Goal: Information Seeking & Learning: Find specific page/section

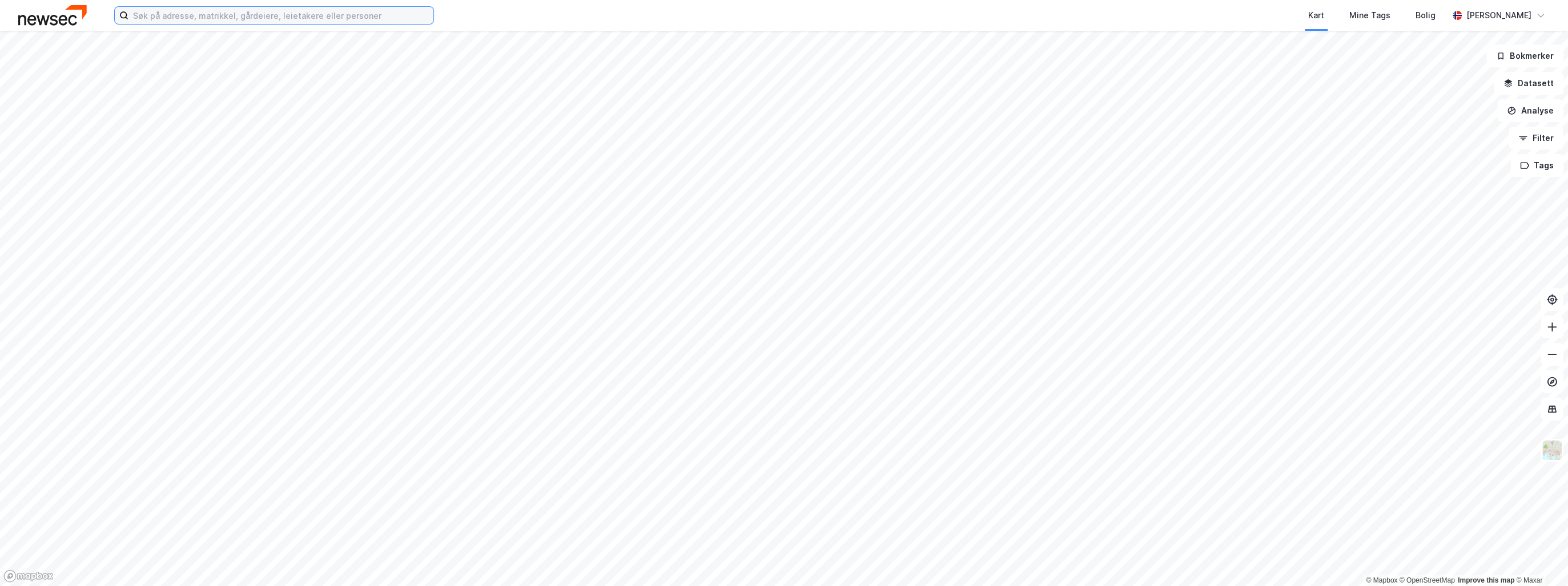
click at [161, 17] on input at bounding box center [281, 15] width 305 height 17
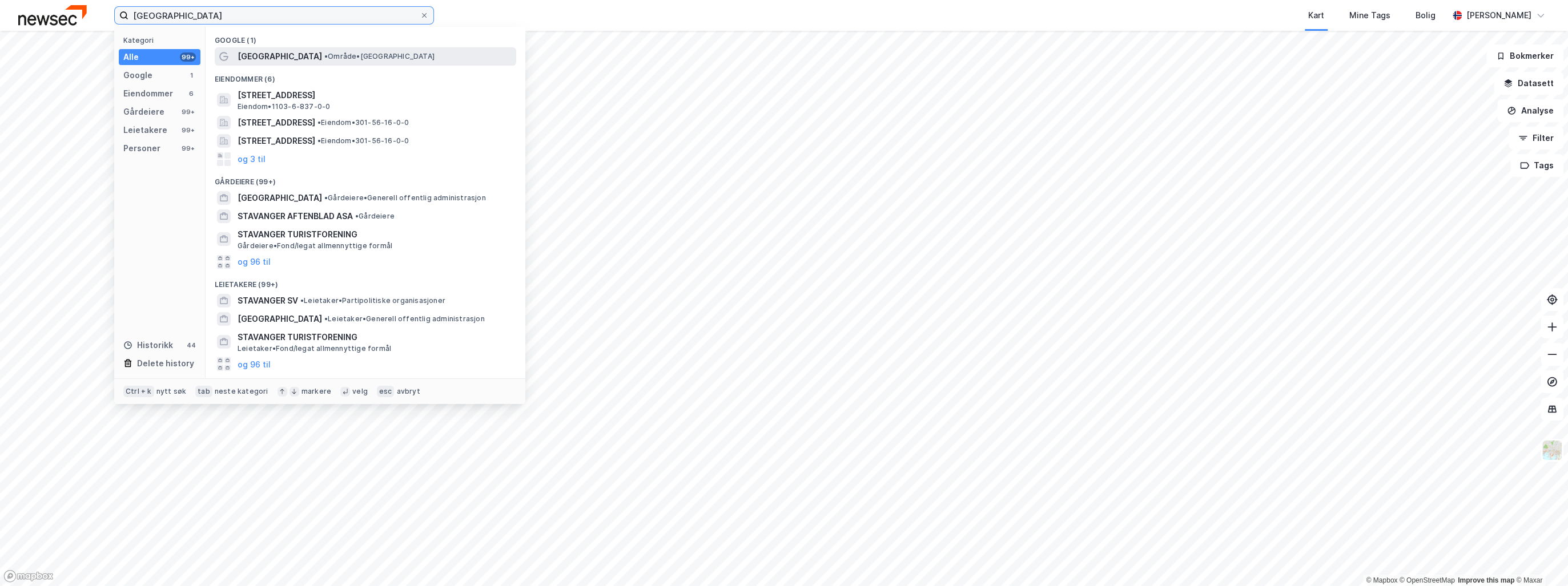
type input "[GEOGRAPHIC_DATA]"
click at [324, 60] on span "• Område • [GEOGRAPHIC_DATA]" at bounding box center [379, 57] width 110 height 9
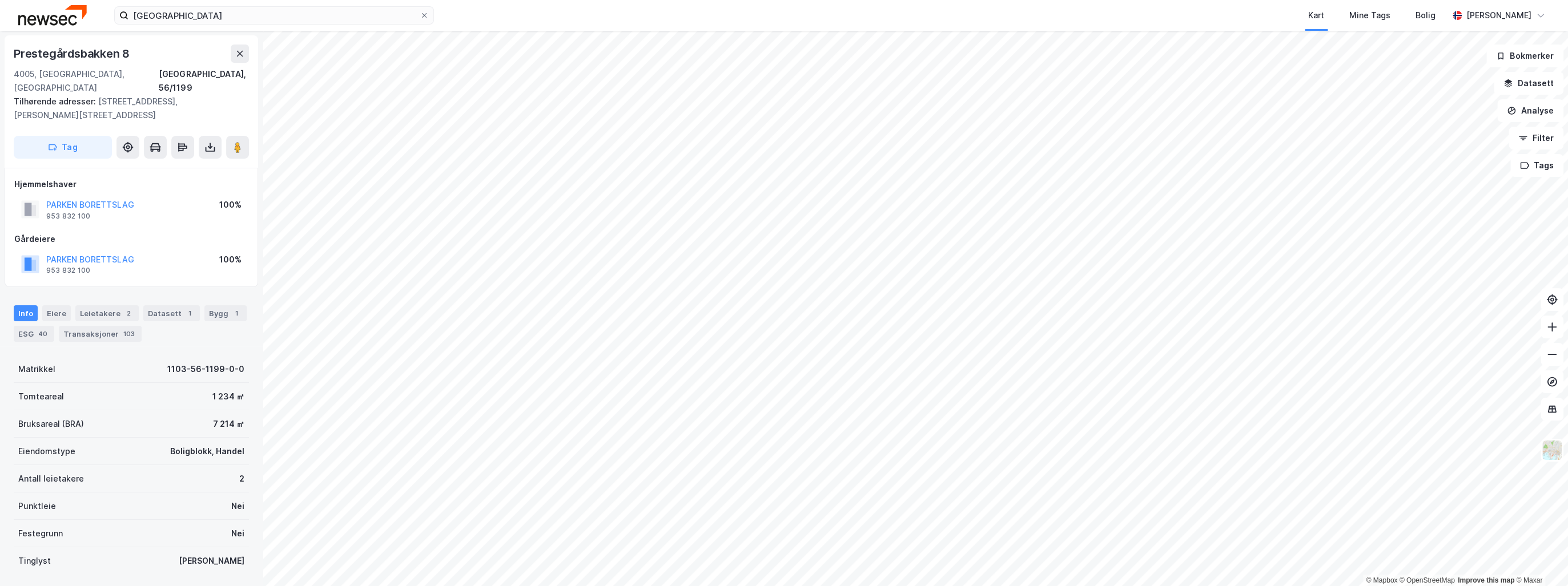
scroll to position [45, 0]
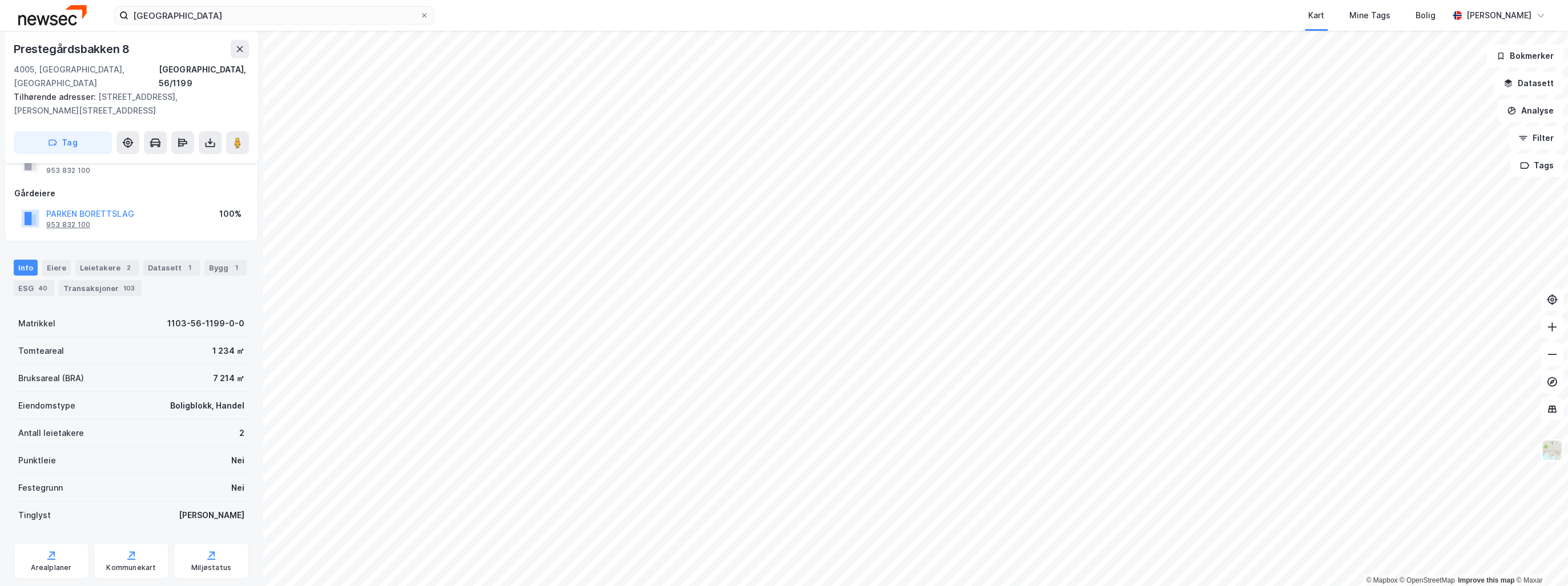
click at [55, 260] on div "Eiere" at bounding box center [57, 267] width 29 height 16
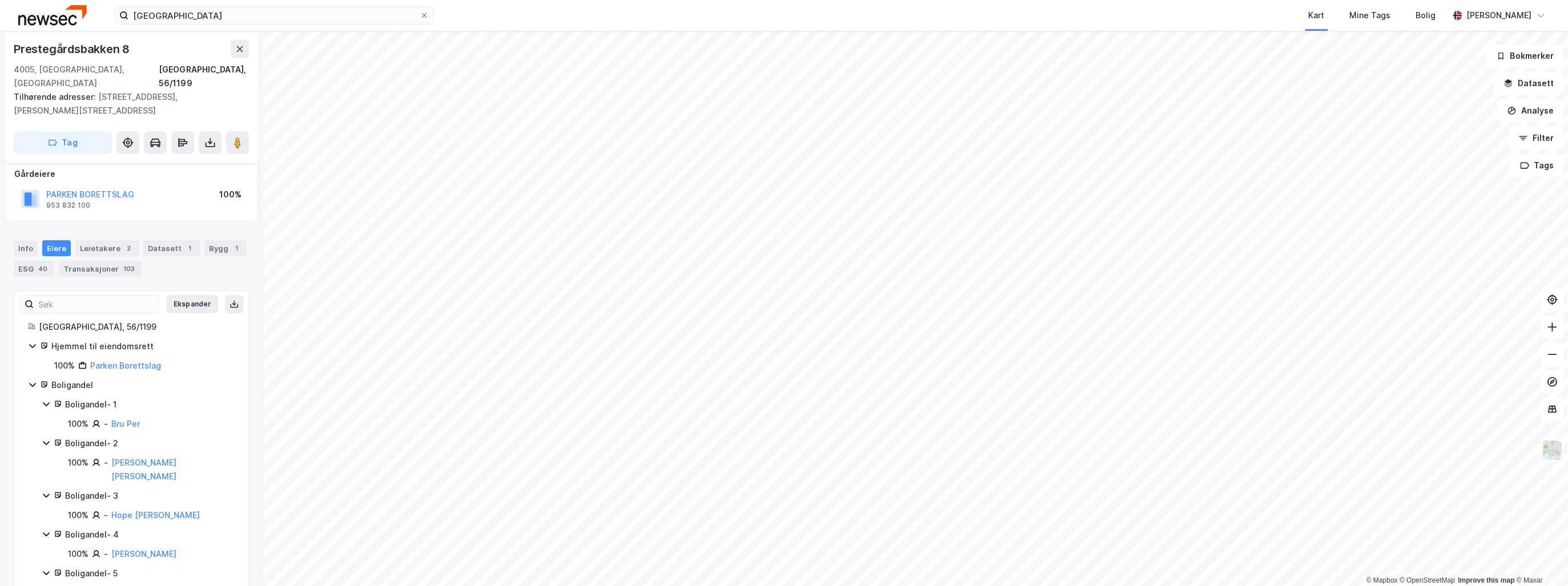
scroll to position [63, 0]
click at [198, 298] on button "Ekspander" at bounding box center [192, 307] width 52 height 18
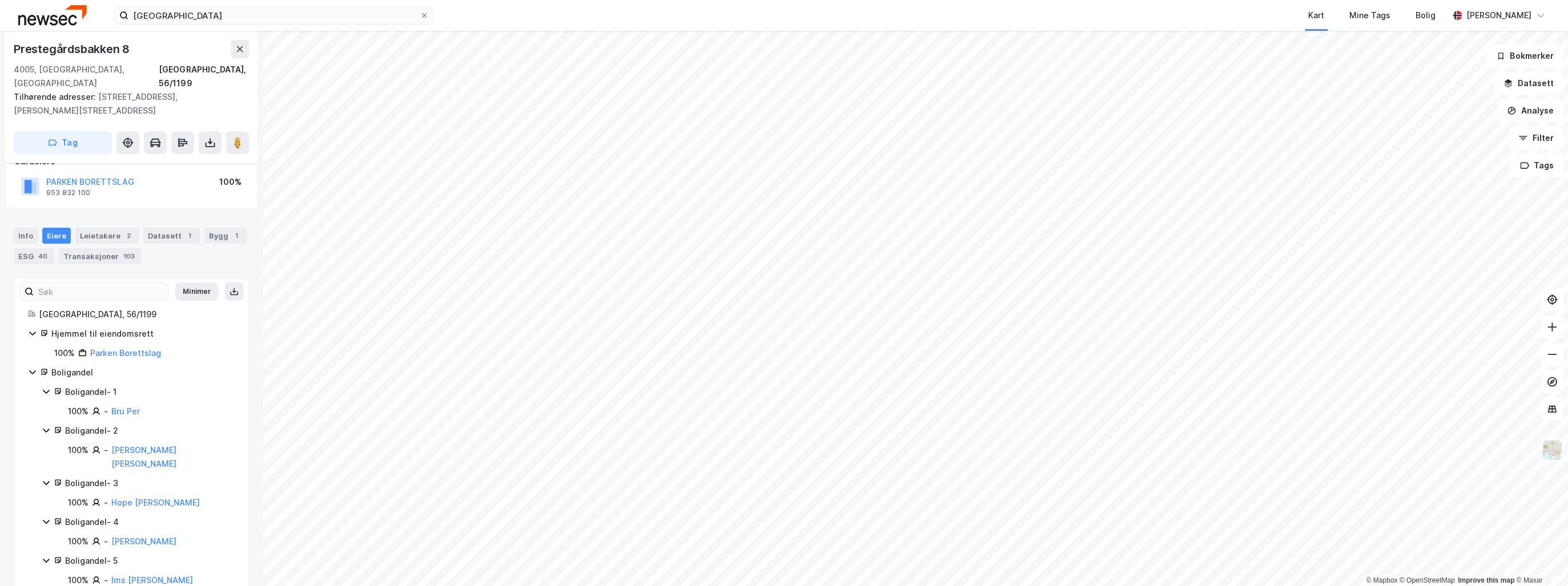
scroll to position [0, 0]
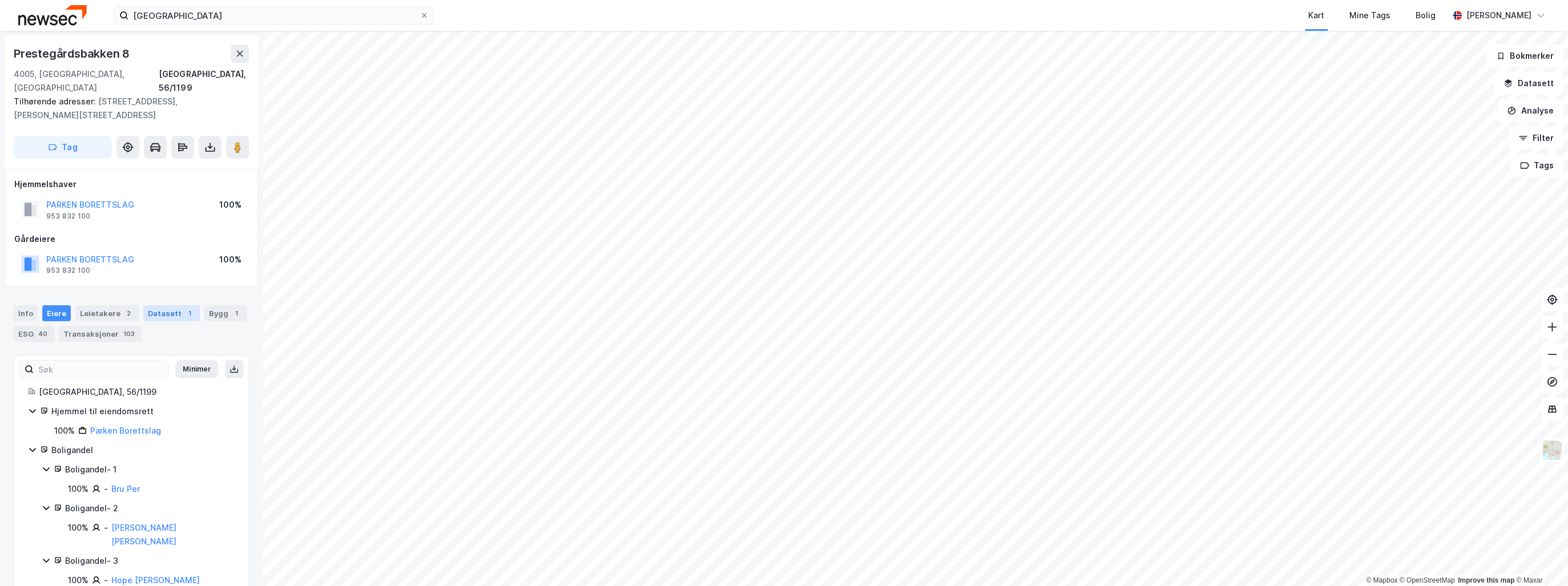
click at [174, 305] on div "Datasett 1" at bounding box center [171, 313] width 57 height 16
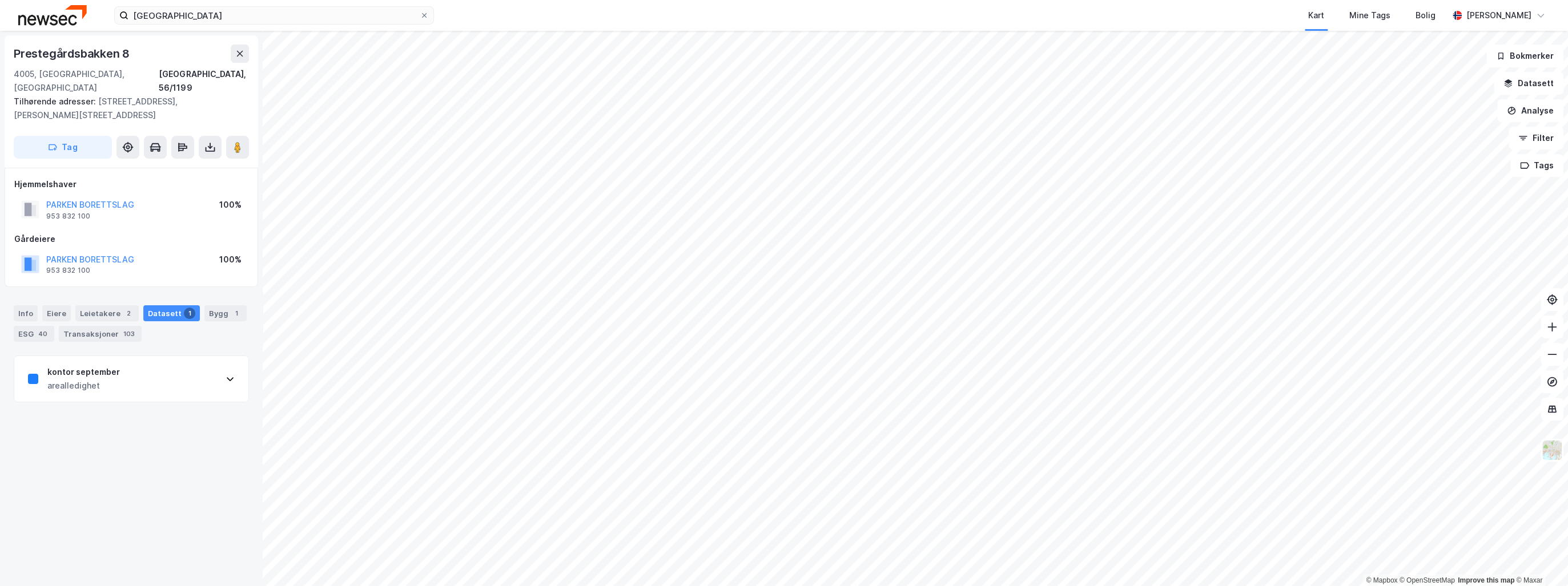
click at [226, 375] on icon at bounding box center [230, 379] width 9 height 9
click at [23, 305] on div "Info" at bounding box center [26, 313] width 24 height 16
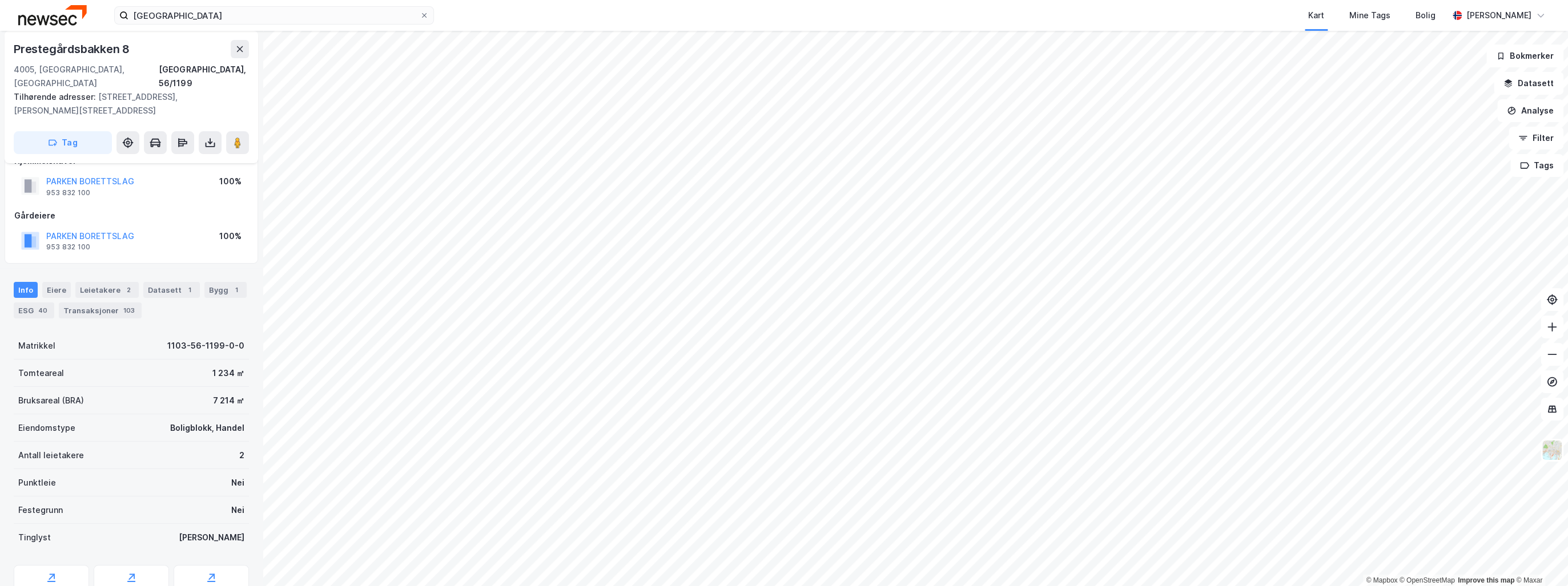
scroll to position [61, 0]
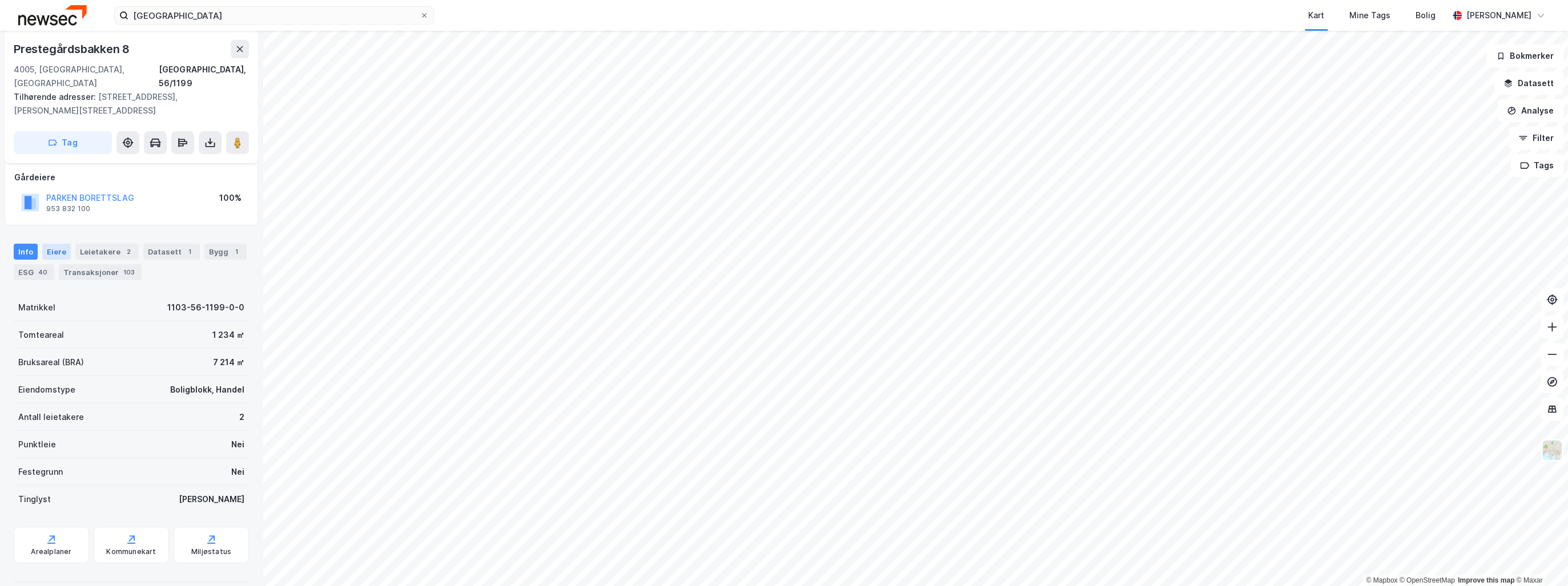
click at [55, 244] on div "Eiere" at bounding box center [57, 251] width 29 height 16
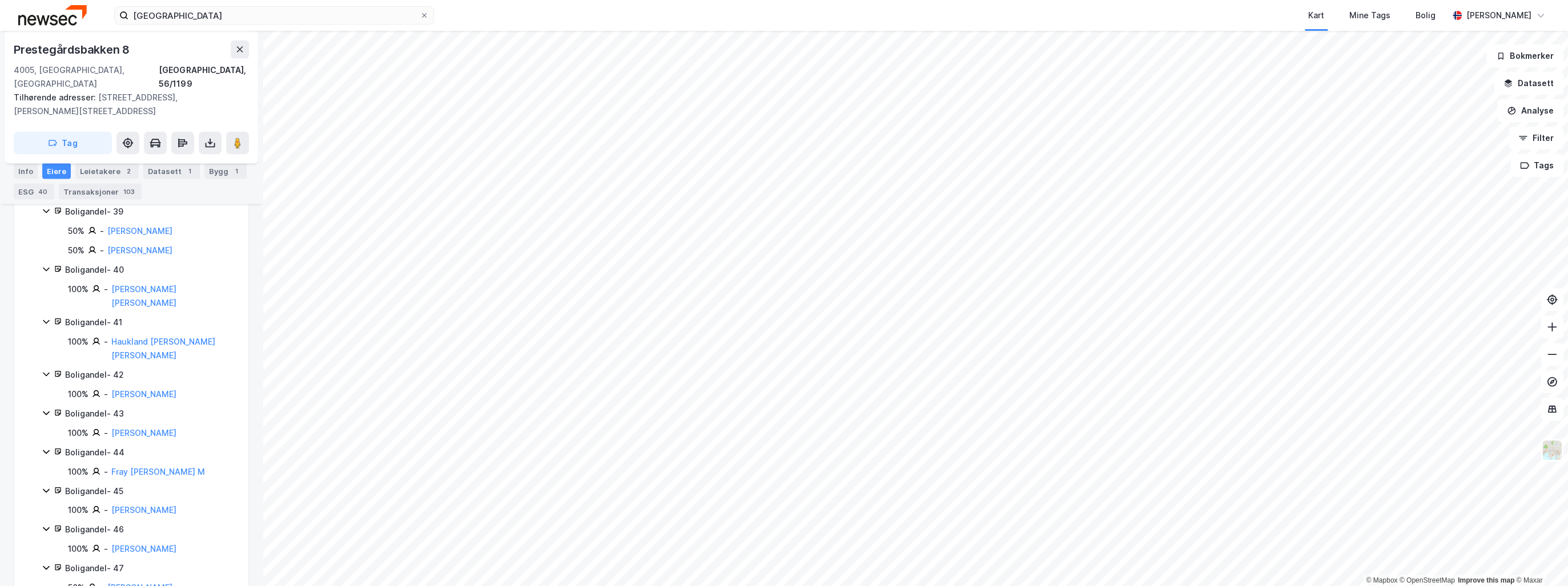
scroll to position [2009, 0]
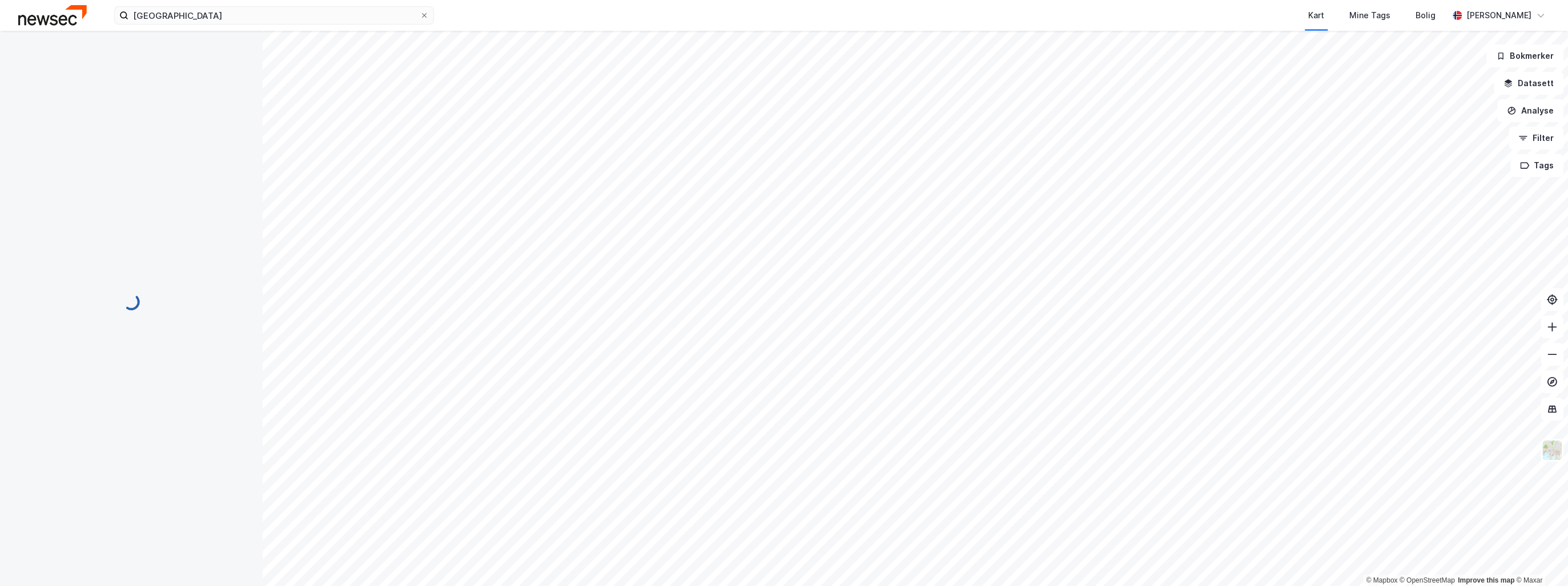
scroll to position [18, 0]
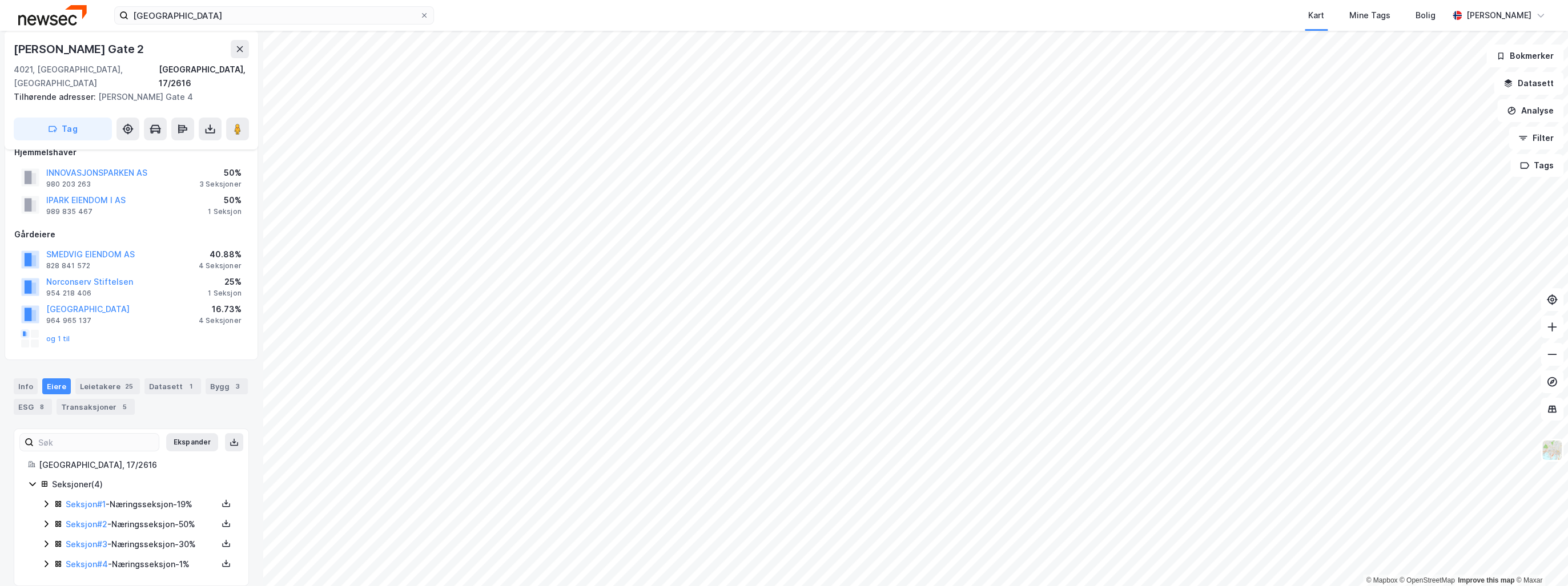
click at [103, 166] on div "INNOVASJONSPARKEN AS" at bounding box center [96, 173] width 101 height 14
click at [0, 0] on button "INNOVASJONSPARKEN AS" at bounding box center [0, 0] width 0 height 0
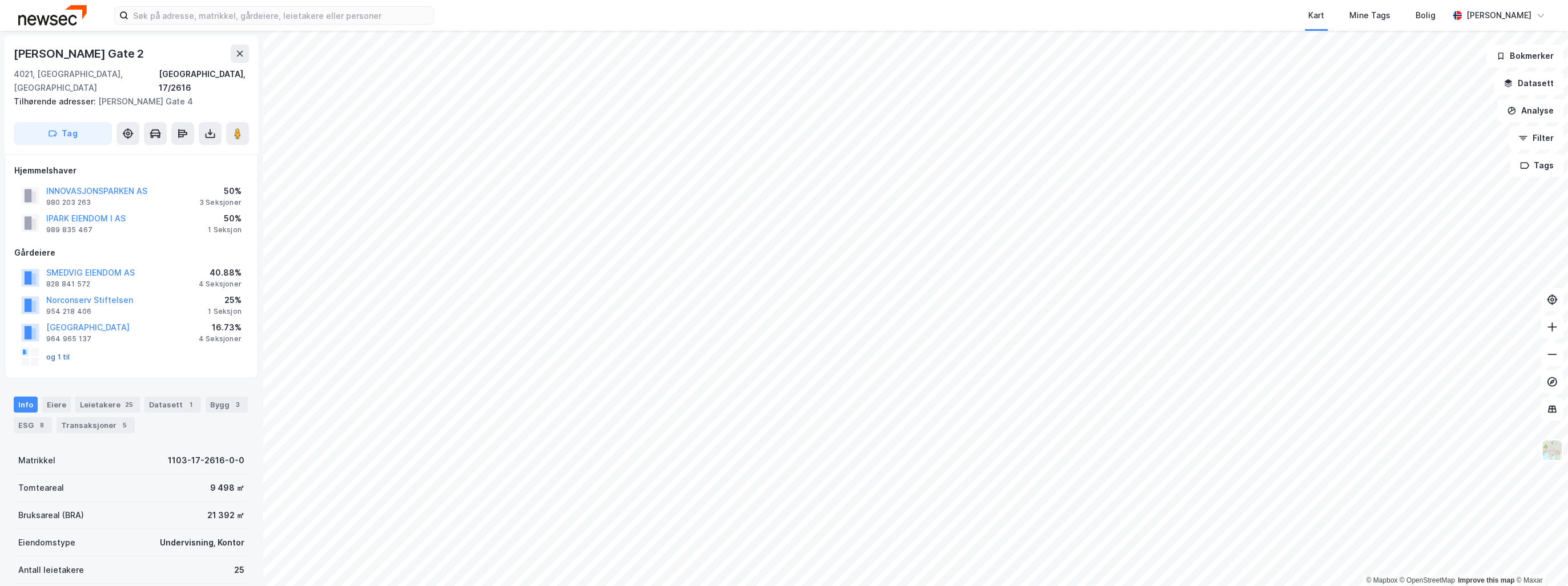
click at [0, 0] on button "og 1 til" at bounding box center [0, 0] width 0 height 0
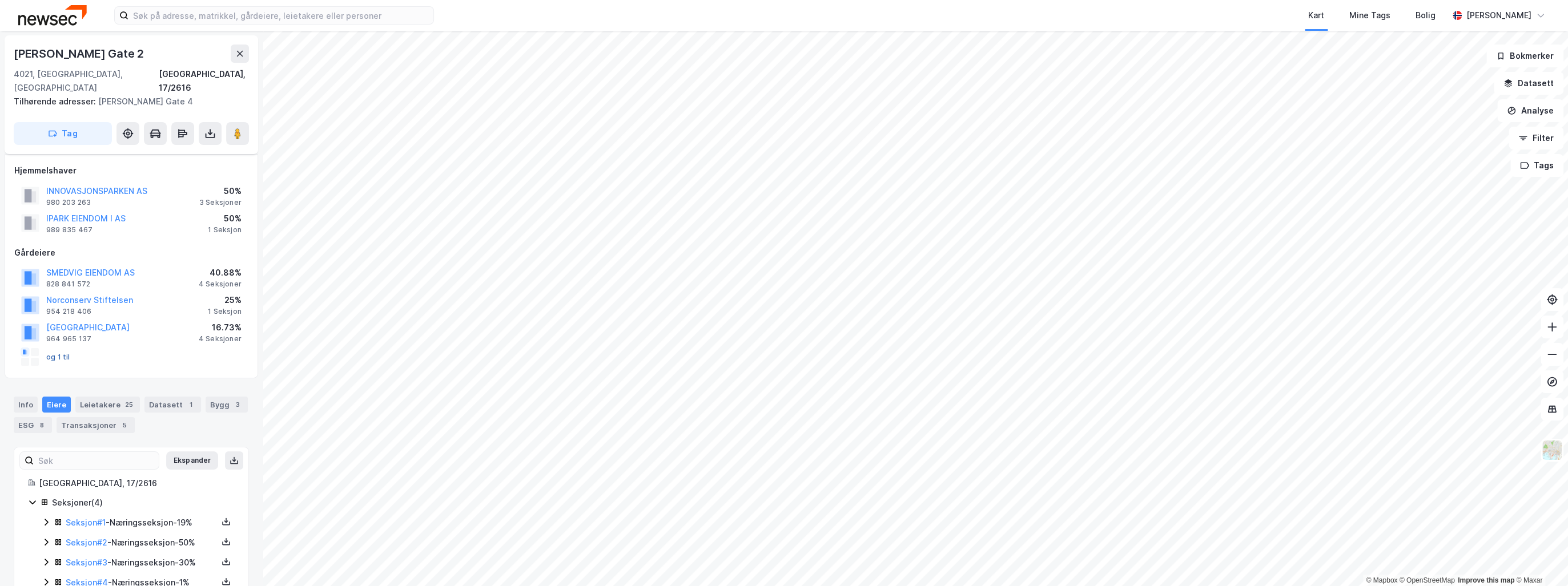
scroll to position [18, 0]
